Goal: Transaction & Acquisition: Purchase product/service

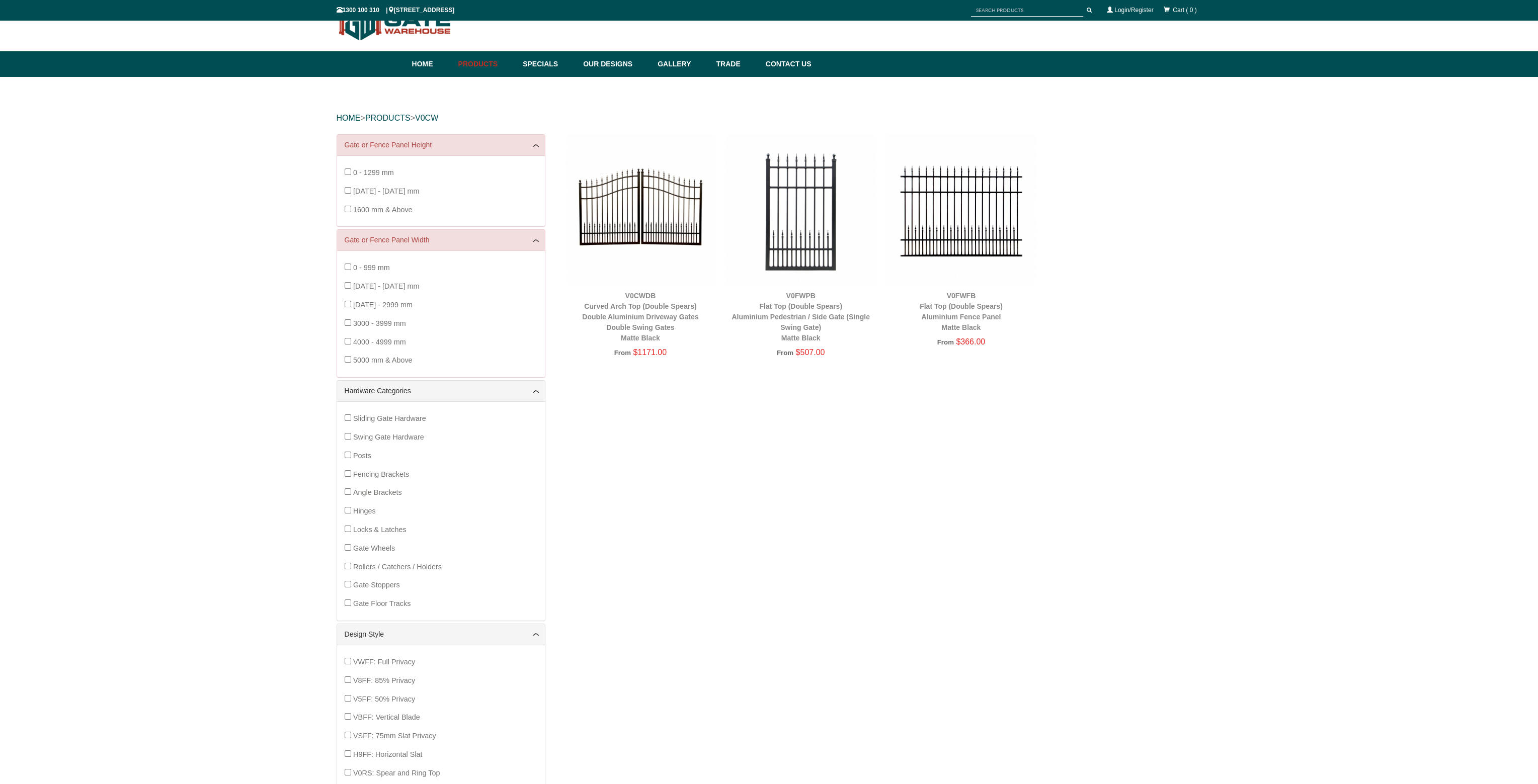
scroll to position [25, 0]
click at [676, 237] on img at bounding box center [640, 209] width 150 height 150
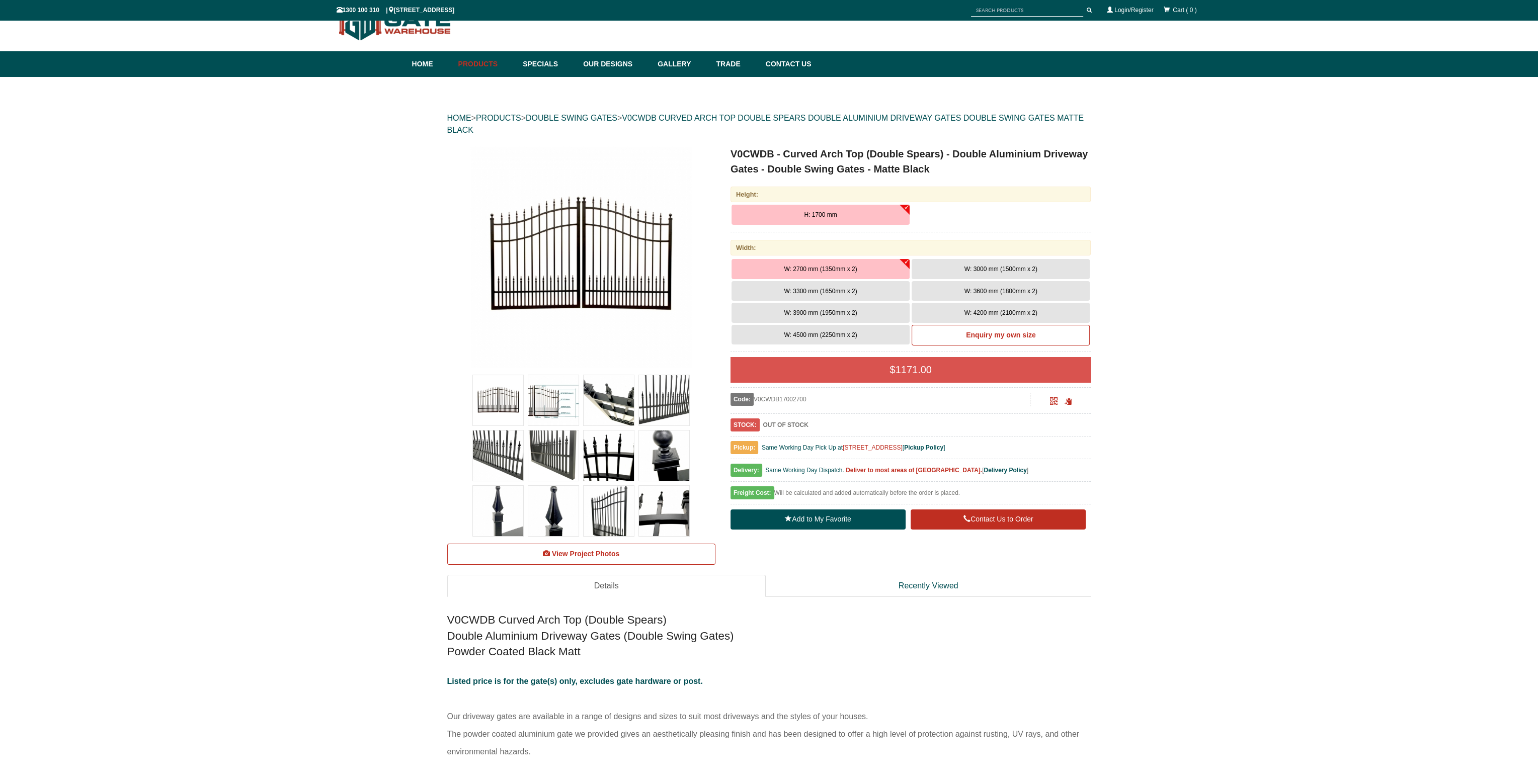
scroll to position [25, 0]
click at [988, 274] on button "W: 3000 mm (1500mm x 2)" at bounding box center [1000, 269] width 178 height 20
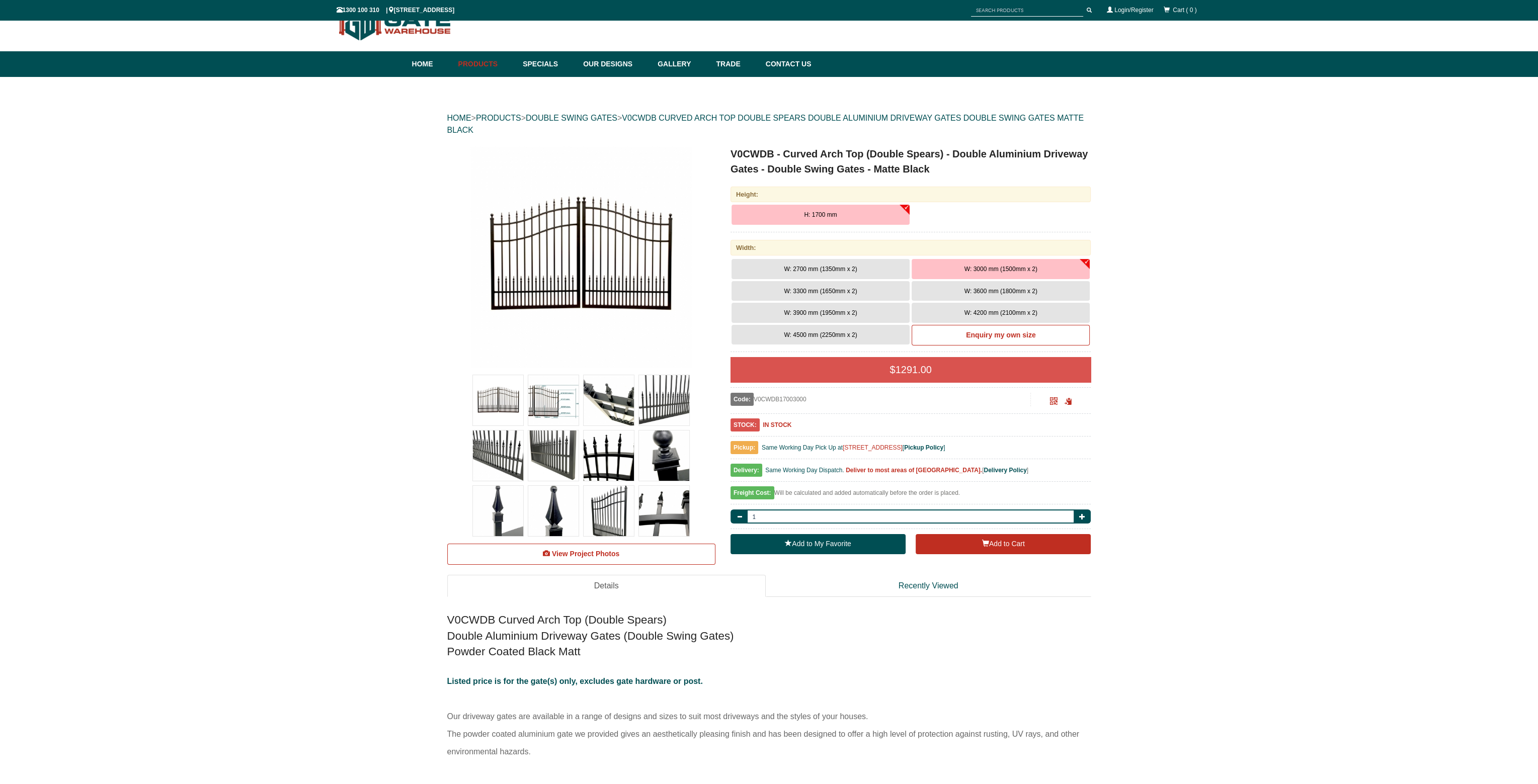
scroll to position [0, 0]
click at [1000, 473] on b "Delivery Policy" at bounding box center [1005, 470] width 43 height 7
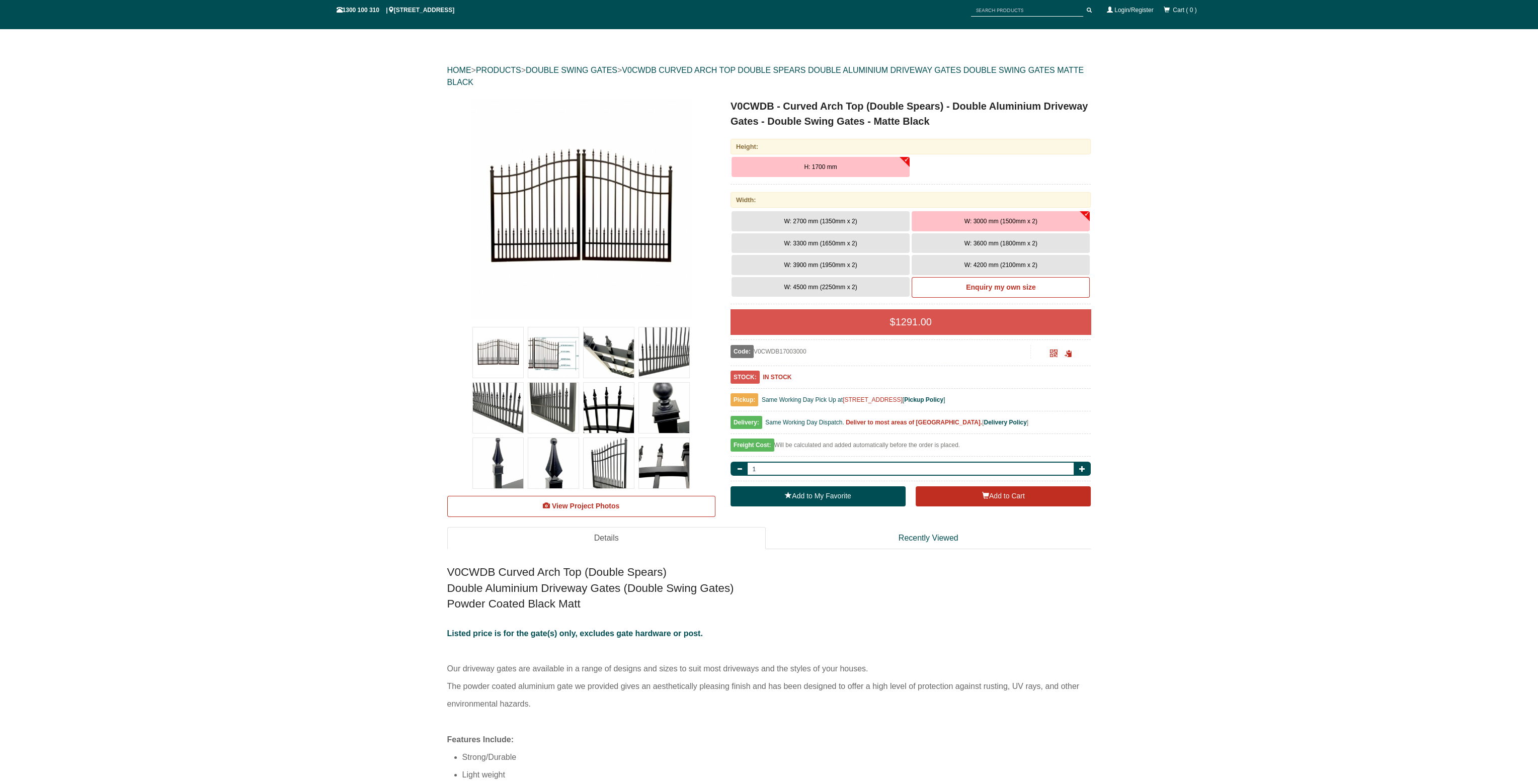
scroll to position [75, 0]
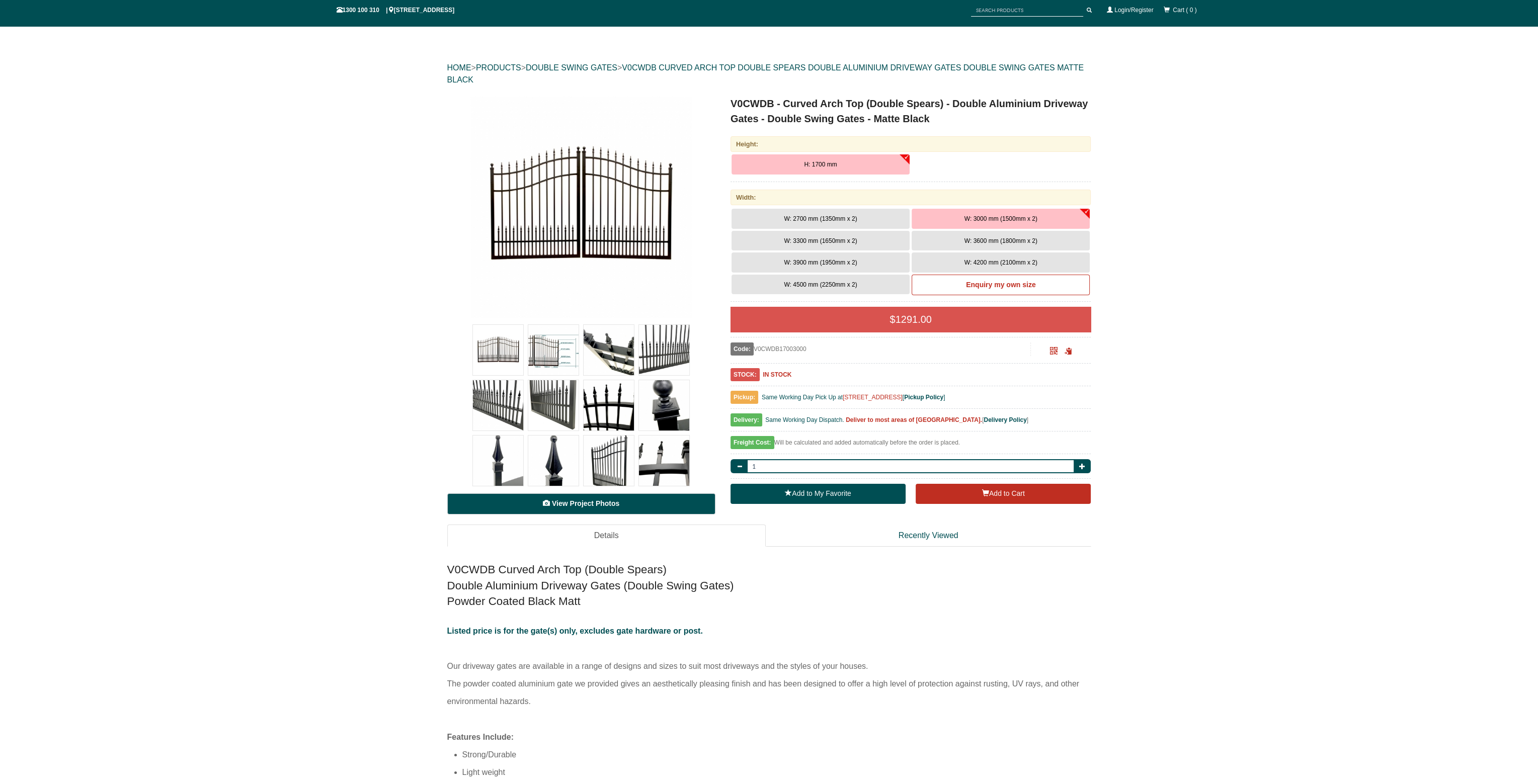
click at [595, 509] on link "View Project Photos" at bounding box center [581, 503] width 268 height 21
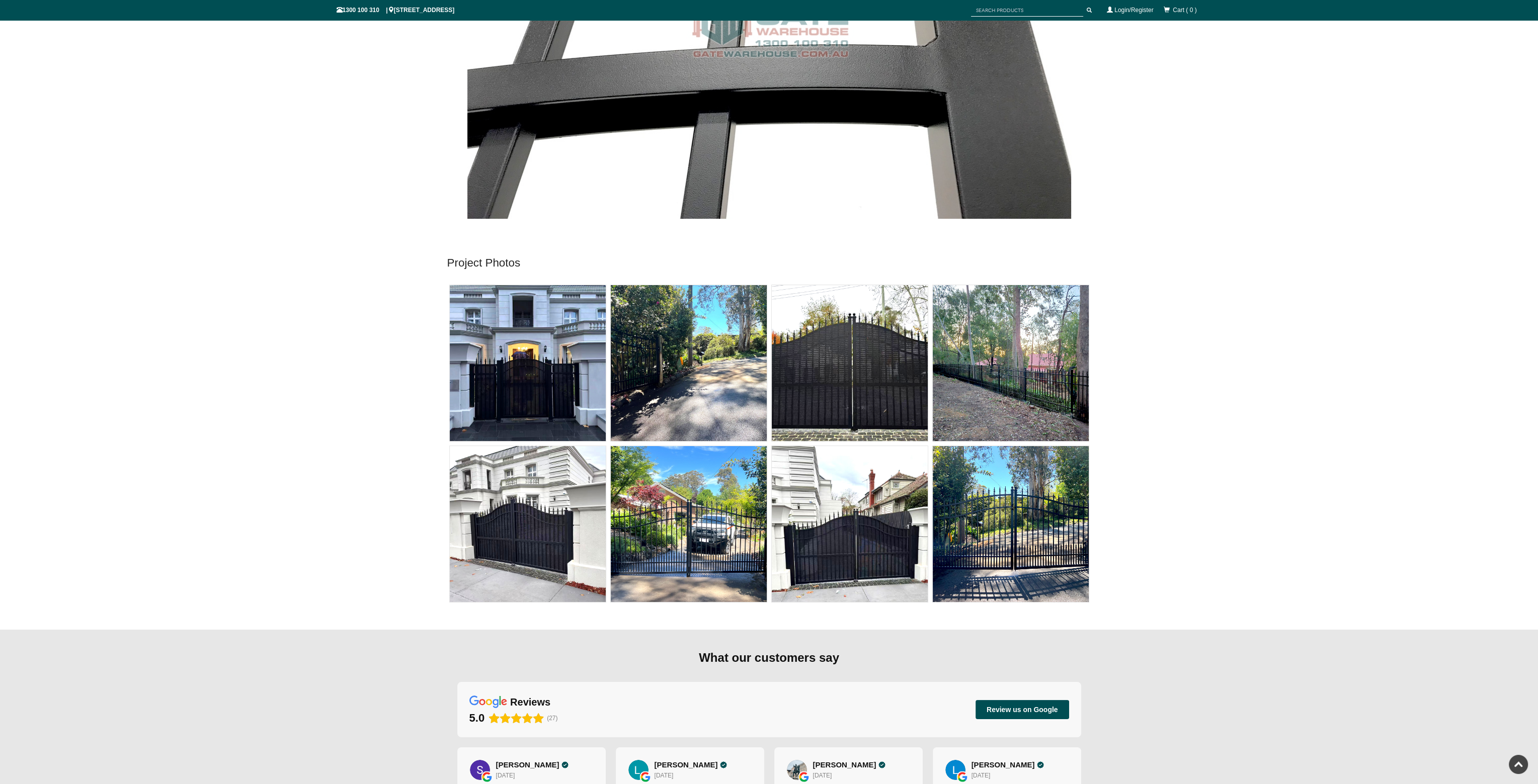
scroll to position [6558, 0]
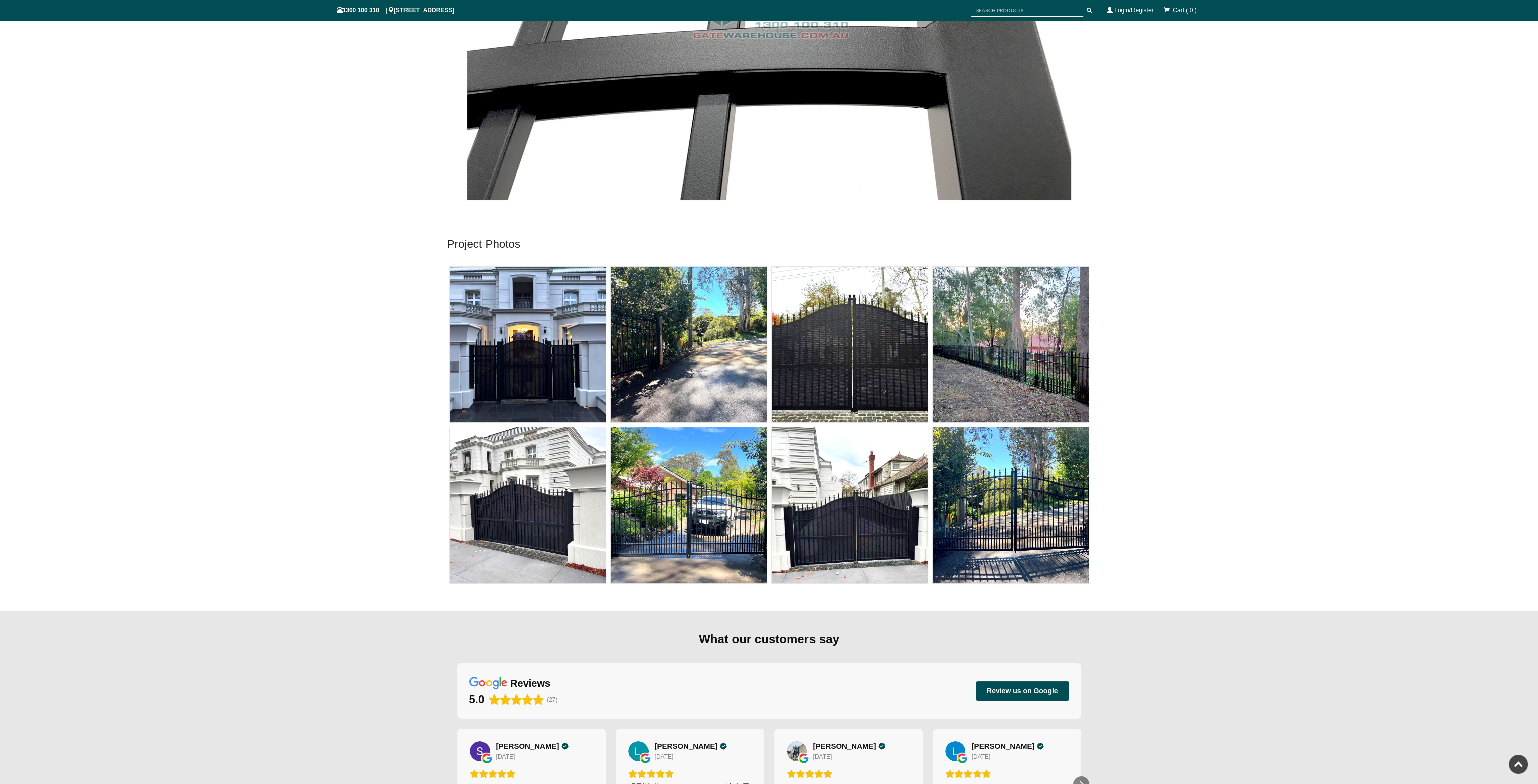
click at [981, 478] on img at bounding box center [1010, 505] width 156 height 156
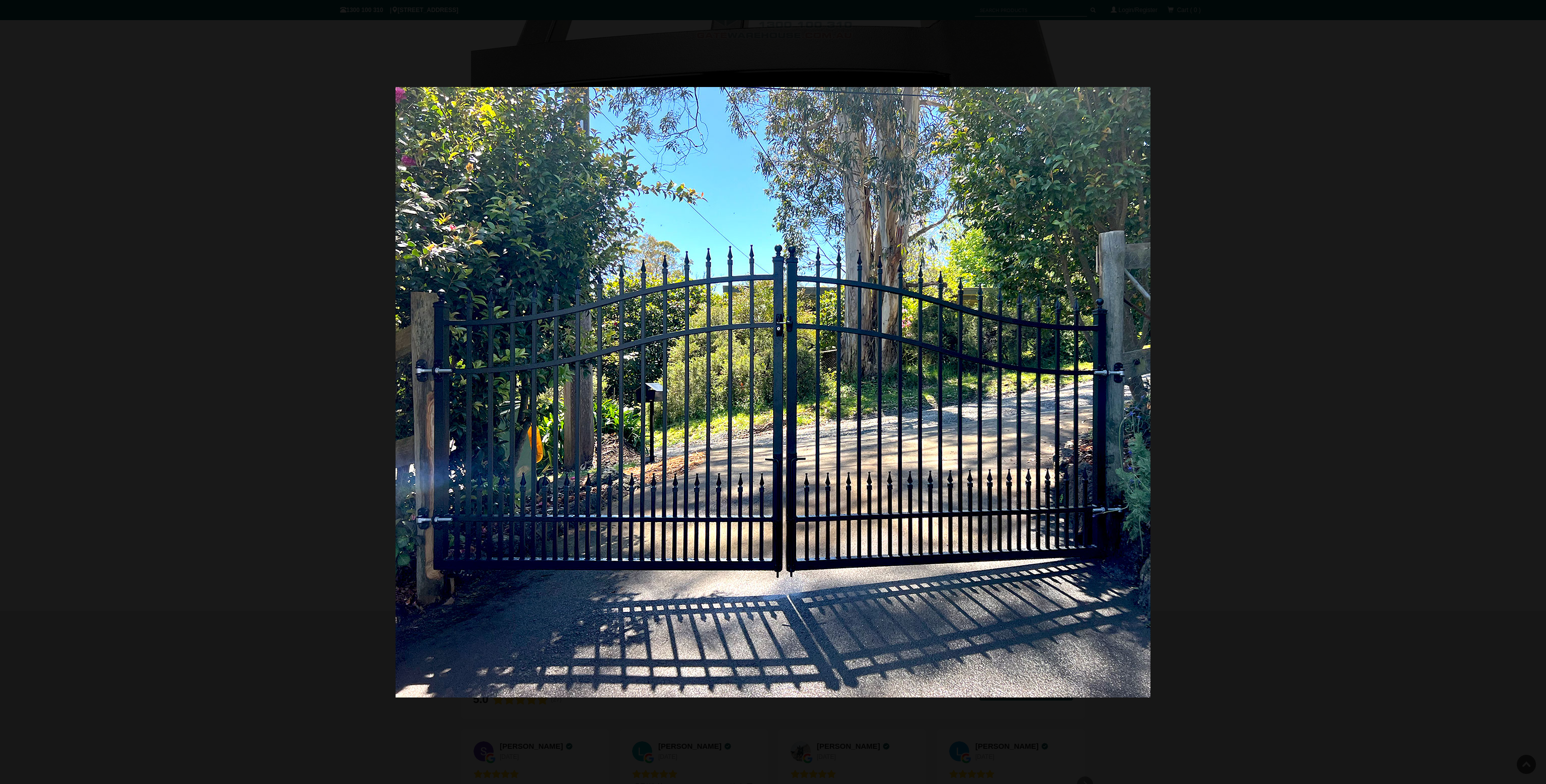
click at [1198, 376] on div at bounding box center [773, 392] width 1546 height 784
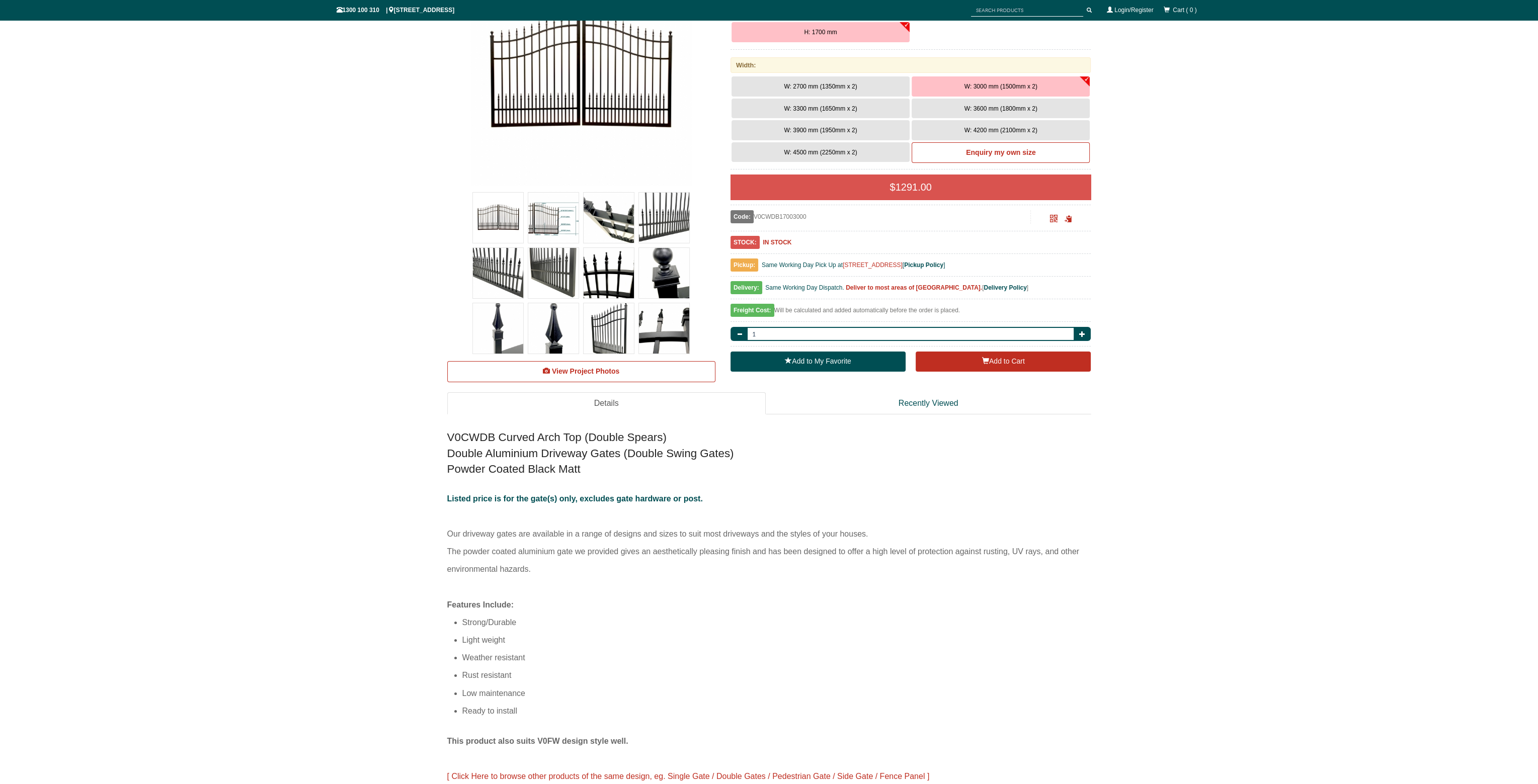
scroll to position [302, 0]
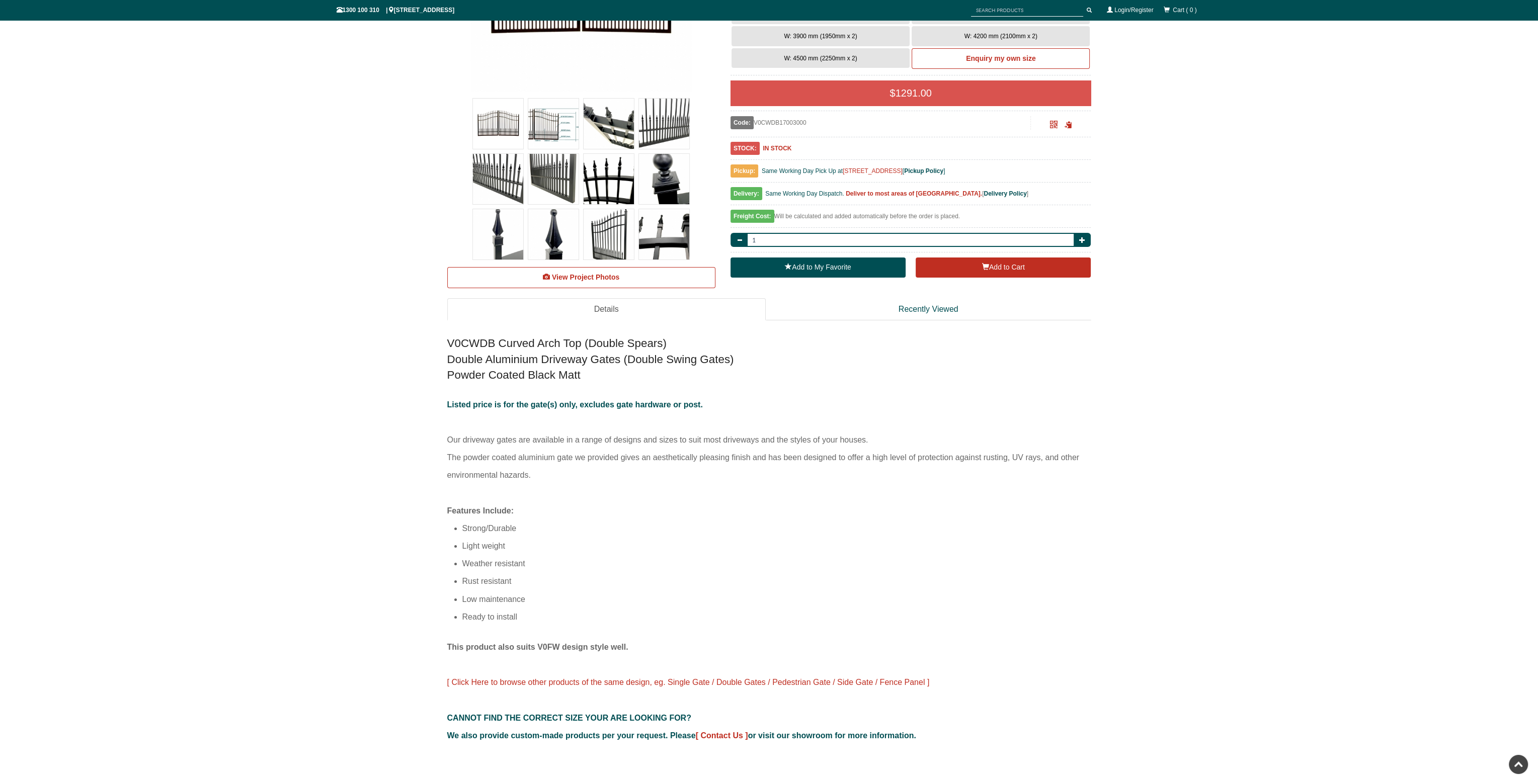
click at [562, 123] on img at bounding box center [553, 124] width 50 height 50
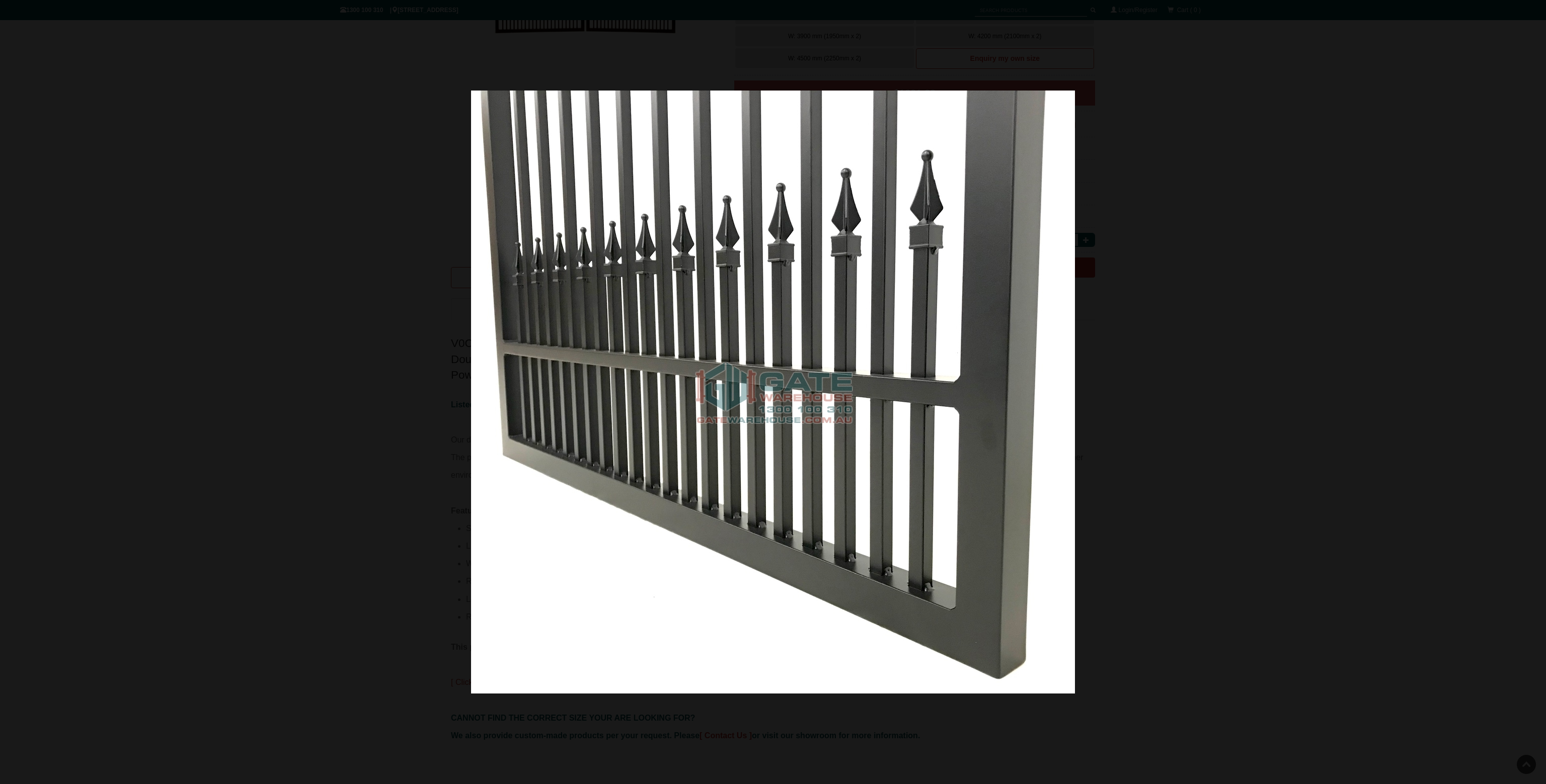
click at [1250, 370] on div at bounding box center [773, 392] width 1546 height 784
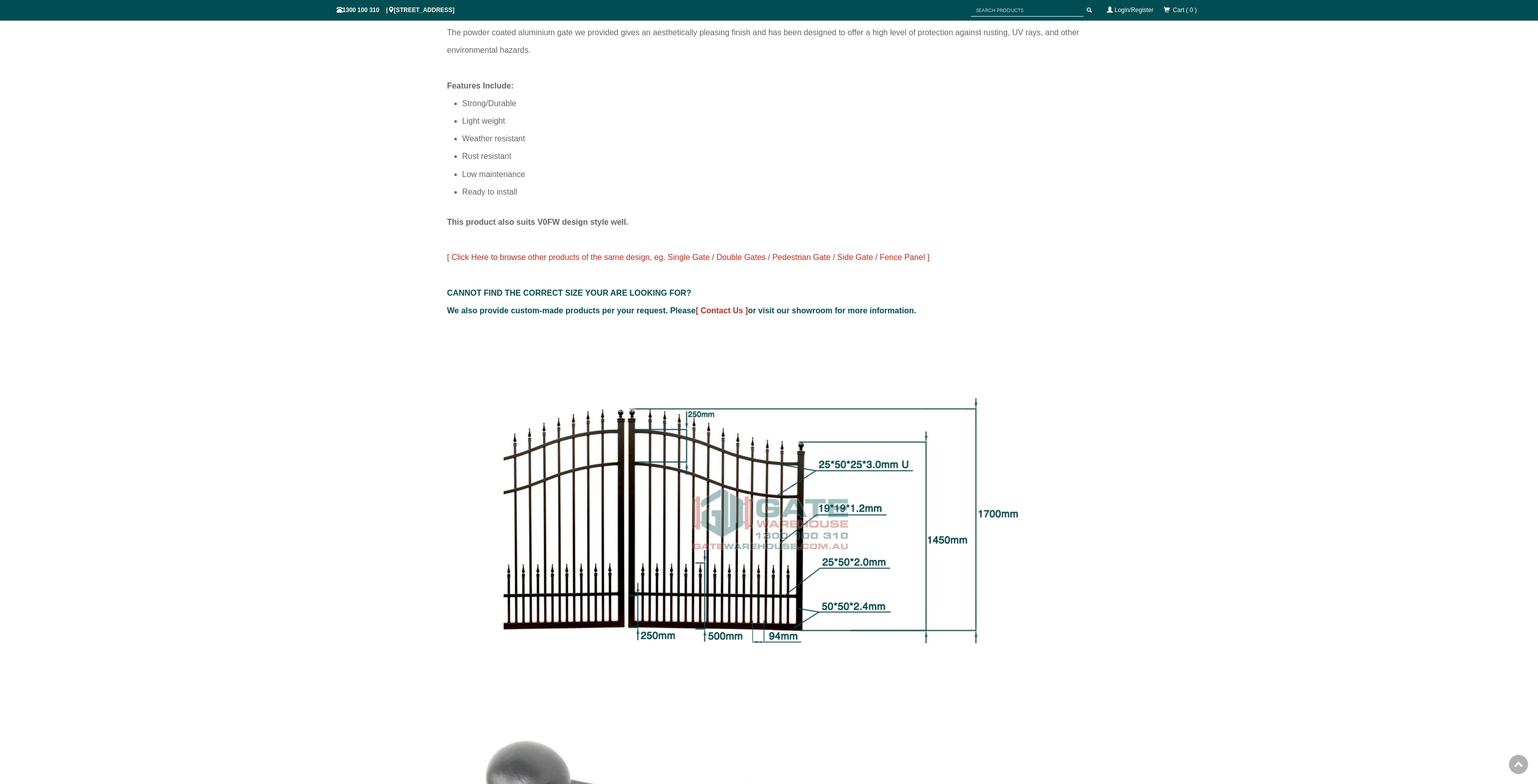
scroll to position [0, 0]
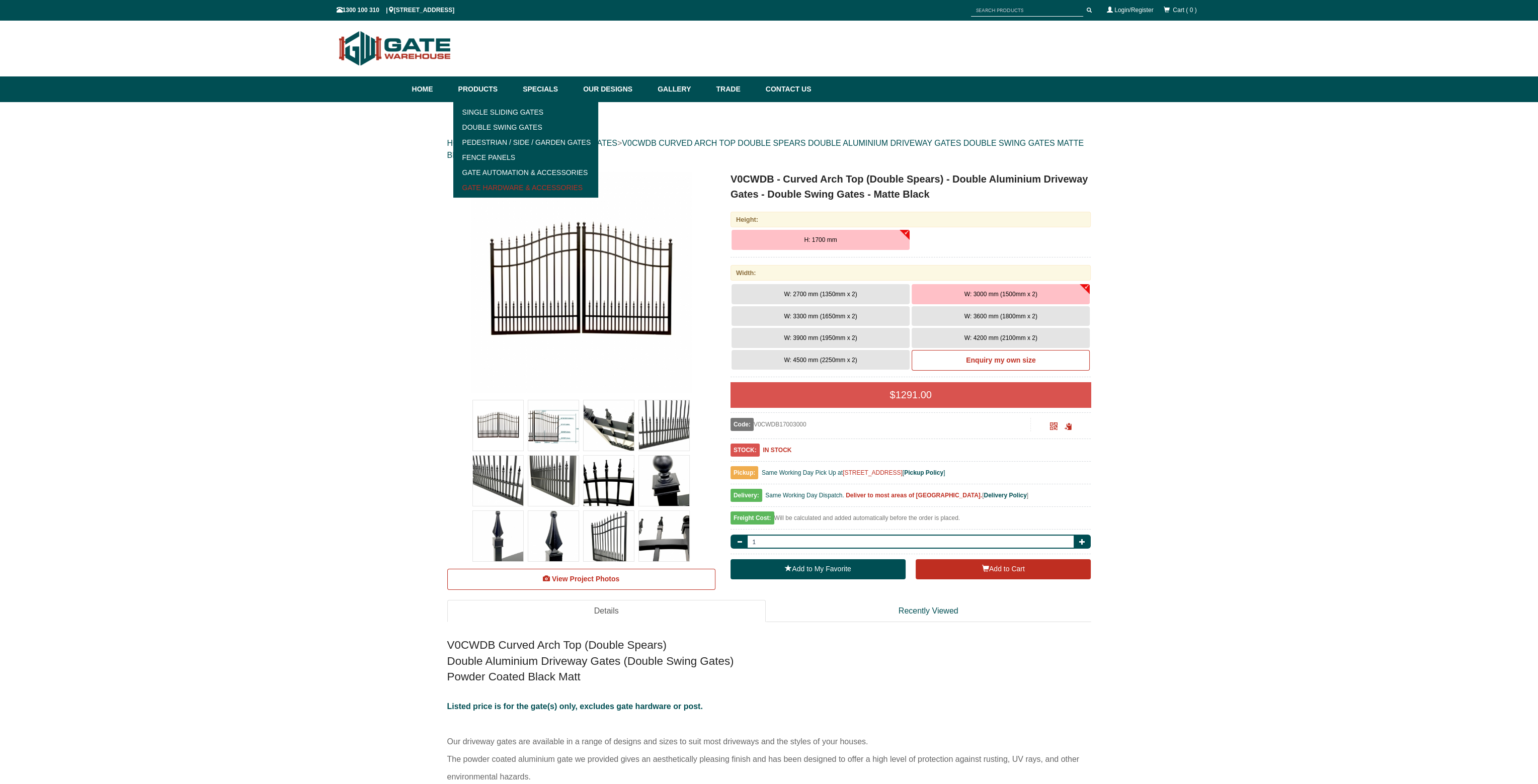
click at [505, 183] on link "Gate Hardware & Accessories" at bounding box center [526, 188] width 139 height 15
